Goal: Task Accomplishment & Management: Manage account settings

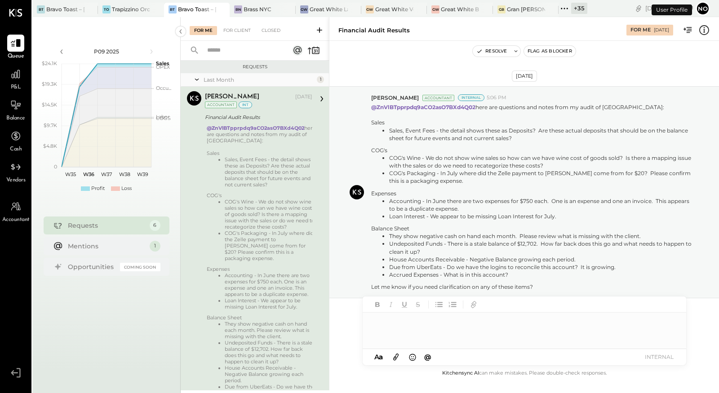
scroll to position [44, 0]
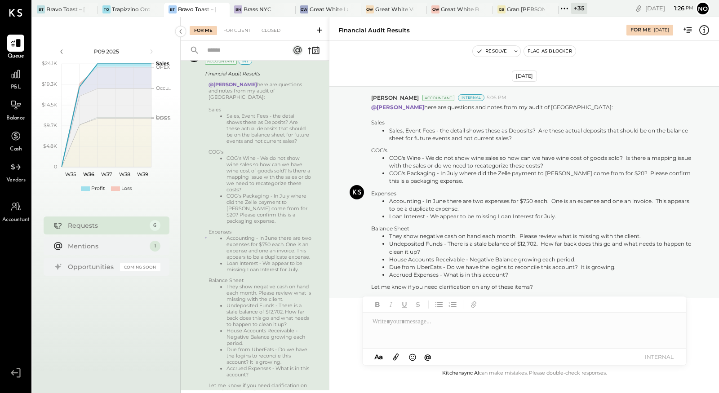
click at [564, 9] on icon at bounding box center [565, 9] width 12 height 12
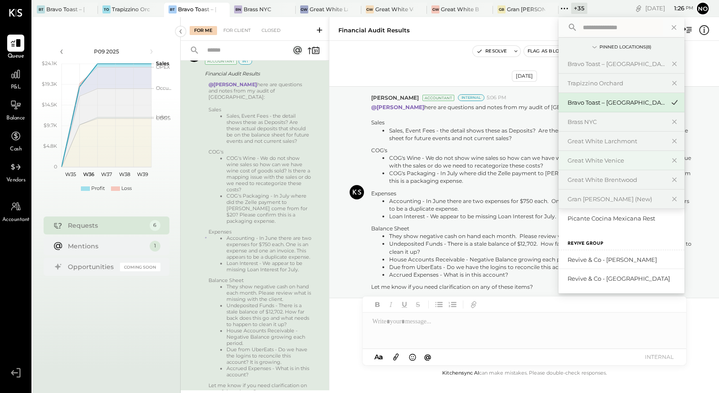
scroll to position [918, 0]
click at [677, 28] on icon at bounding box center [674, 28] width 12 height 12
